Goal: Feedback & Contribution: Submit feedback/report problem

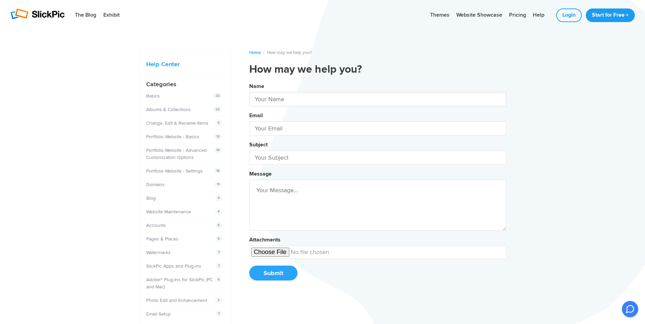
click at [276, 97] on input "text" at bounding box center [377, 99] width 257 height 14
click at [249, 81] on button "Name [PERSON_NAME] Email Subject Message Attachments Submit" at bounding box center [377, 184] width 257 height 207
type input "[PERSON_NAME]"
type input "[PERSON_NAME][EMAIL_ADDRESS][DOMAIN_NAME]"
click at [291, 155] on input "text" at bounding box center [377, 158] width 257 height 14
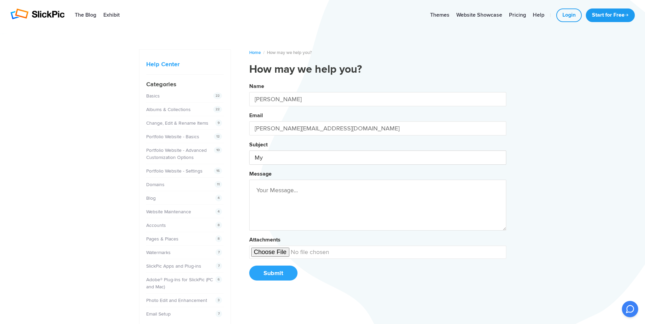
click at [249, 81] on button "Name [PERSON_NAME] Email [PERSON_NAME][EMAIL_ADDRESS][DOMAIN_NAME] Subject My M…" at bounding box center [377, 184] width 257 height 207
click at [249, 81] on button "Name [PERSON_NAME] Email [PERSON_NAME][EMAIL_ADDRESS][DOMAIN_NAME] Subject My w…" at bounding box center [377, 184] width 257 height 207
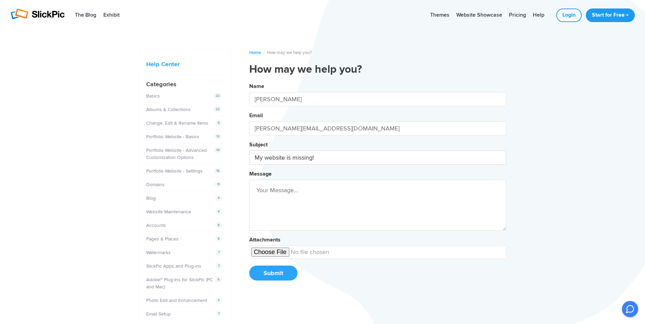
type input "My website is missing!"
click at [291, 198] on textarea at bounding box center [377, 205] width 257 height 51
click at [249, 81] on button "Name [PERSON_NAME] Email [PERSON_NAME][EMAIL_ADDRESS][DOMAIN_NAME] Subject My w…" at bounding box center [377, 184] width 257 height 207
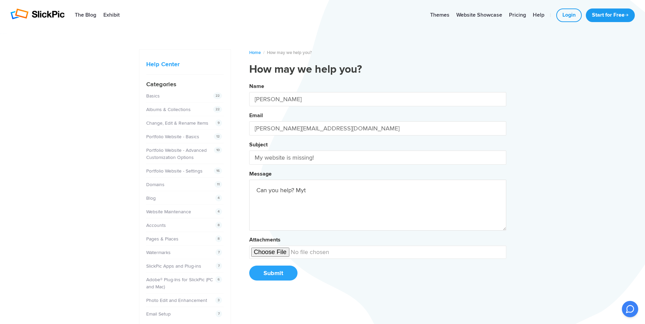
click at [249, 81] on button "Name [PERSON_NAME] Email [PERSON_NAME][EMAIL_ADDRESS][DOMAIN_NAME] Subject My w…" at bounding box center [377, 184] width 257 height 207
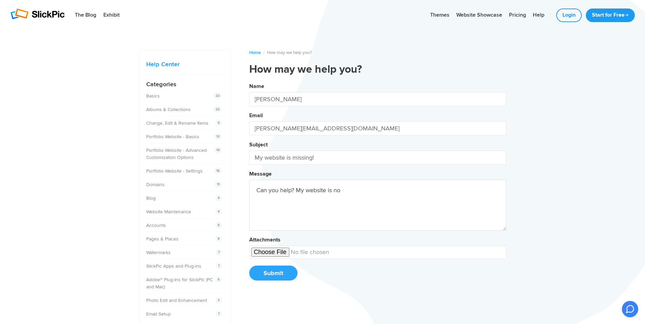
click at [249, 81] on button "Name [PERSON_NAME] Email [PERSON_NAME][EMAIL_ADDRESS][DOMAIN_NAME] Subject My w…" at bounding box center [377, 184] width 257 height 207
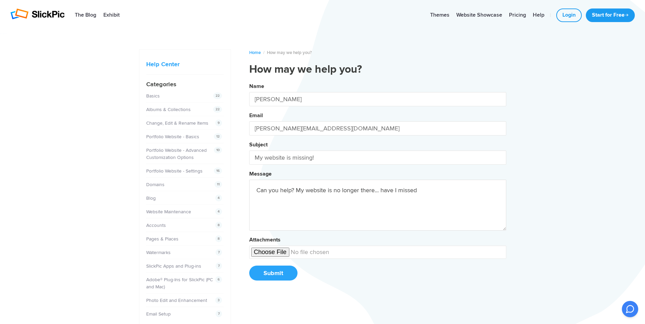
click at [249, 81] on button "Name [PERSON_NAME] Email [PERSON_NAME][EMAIL_ADDRESS][DOMAIN_NAME] Subject My w…" at bounding box center [377, 184] width 257 height 207
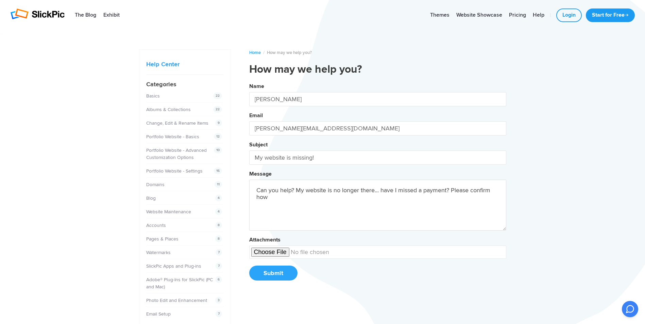
click at [249, 81] on button "Name [PERSON_NAME] Email [PERSON_NAME][EMAIL_ADDRESS][DOMAIN_NAME] Subject My w…" at bounding box center [377, 184] width 257 height 207
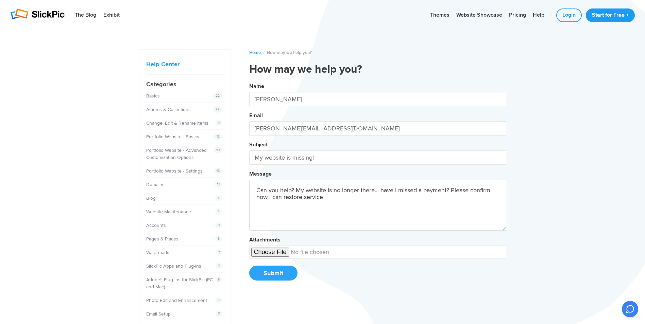
type textarea "Can you help? My website is no longer there... have I missed a payment? Please …"
click at [269, 276] on button "Submit" at bounding box center [273, 273] width 48 height 15
